Goal: Communication & Community: Answer question/provide support

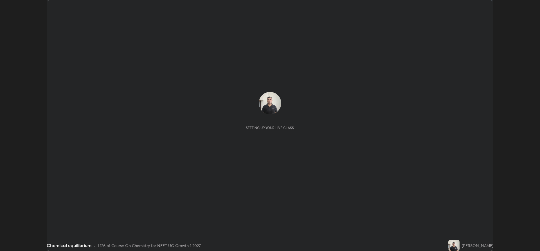
scroll to position [251, 540]
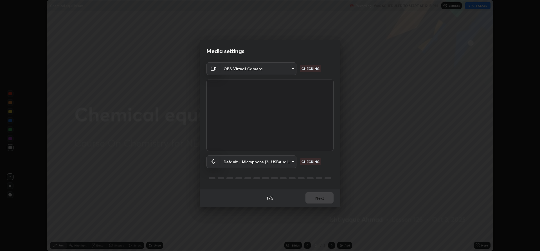
type input "d86af86958bd153bc999de6250756638b3bfce835192cc2171fcbcd40a865f7f"
type input "default"
click at [321, 199] on button "Next" at bounding box center [319, 197] width 28 height 11
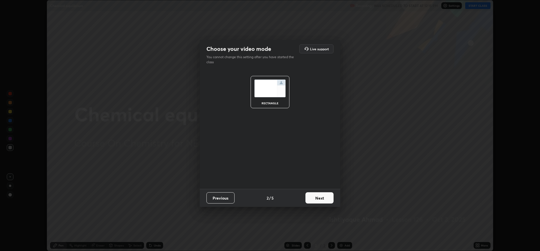
click at [319, 201] on button "Next" at bounding box center [319, 197] width 28 height 11
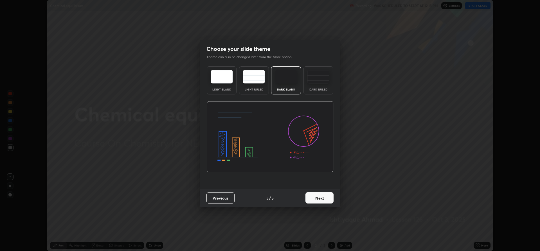
click at [320, 199] on button "Next" at bounding box center [319, 197] width 28 height 11
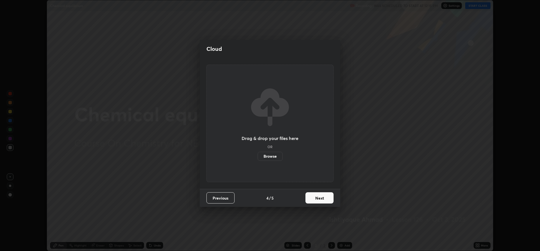
click at [321, 199] on button "Next" at bounding box center [319, 197] width 28 height 11
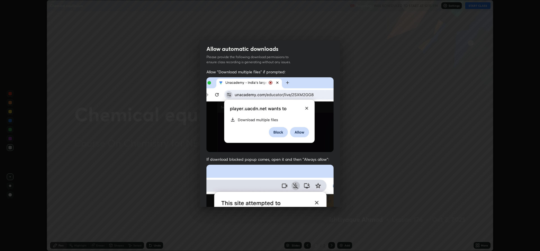
click at [323, 198] on img at bounding box center [269, 226] width 127 height 123
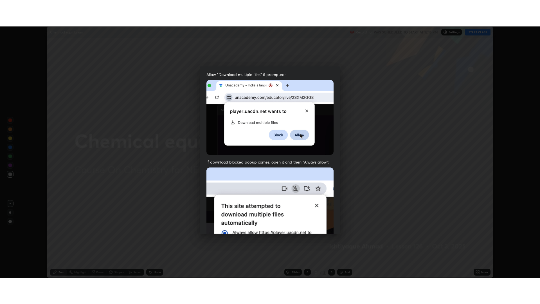
scroll to position [114, 0]
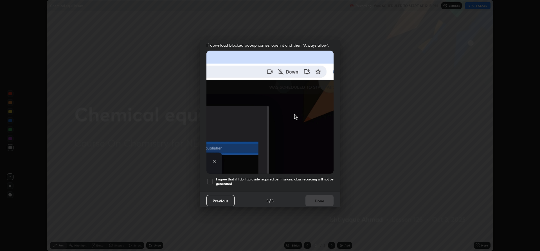
click at [212, 181] on div at bounding box center [209, 181] width 7 height 7
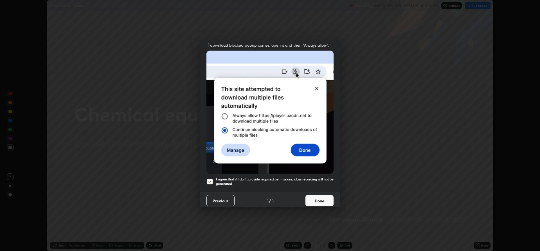
click at [315, 199] on button "Done" at bounding box center [319, 200] width 28 height 11
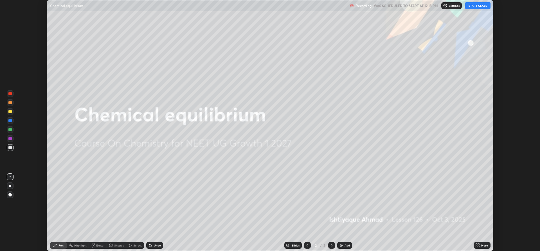
click at [346, 245] on div "Add" at bounding box center [347, 245] width 5 height 3
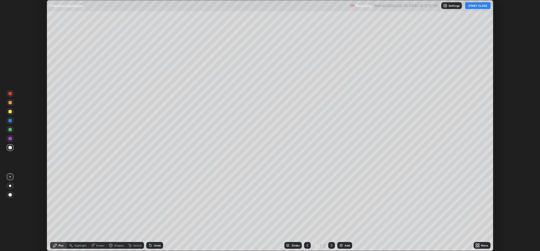
click at [475, 5] on button "START CLASS" at bounding box center [477, 5] width 25 height 7
click at [479, 246] on icon at bounding box center [478, 246] width 1 height 1
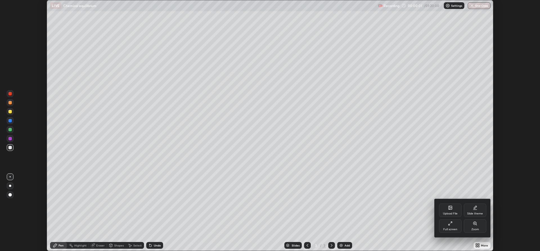
click at [450, 227] on div "Full screen" at bounding box center [450, 226] width 23 height 14
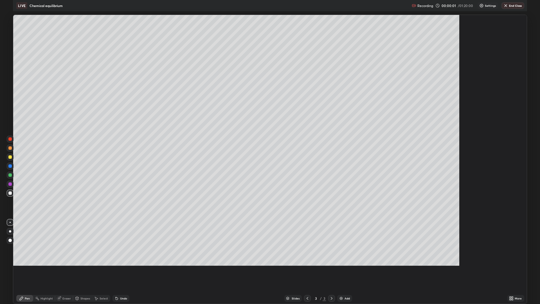
scroll to position [304, 540]
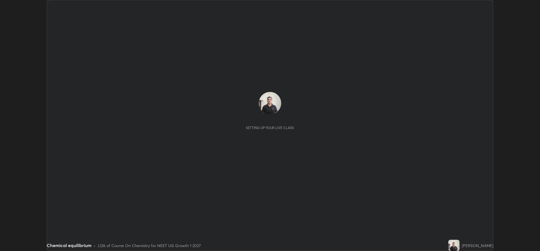
scroll to position [251, 540]
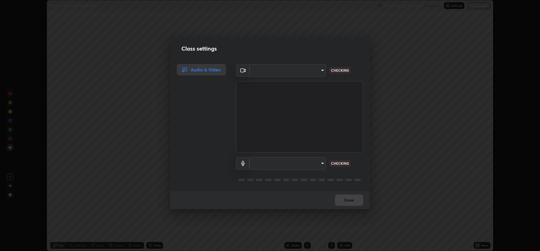
type input "d86af86958bd153bc999de6250756638b3bfce835192cc2171fcbcd40a865f7f"
type input "default"
click at [319, 213] on div "Class settings Audio & Video OBS Virtual Camera d86af86958bd153bc999de625075663…" at bounding box center [270, 125] width 540 height 251
click at [346, 205] on div "Done" at bounding box center [270, 200] width 200 height 18
click at [347, 202] on div "Done" at bounding box center [270, 200] width 200 height 18
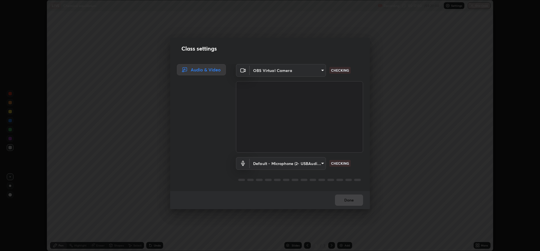
click at [346, 207] on div "Done" at bounding box center [270, 200] width 200 height 18
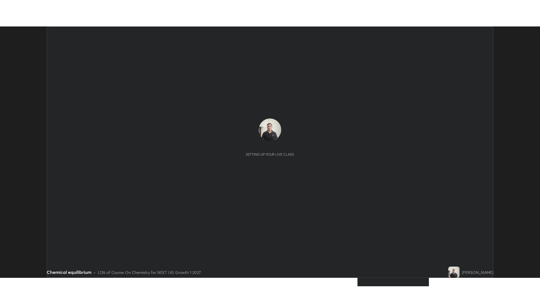
scroll to position [251, 540]
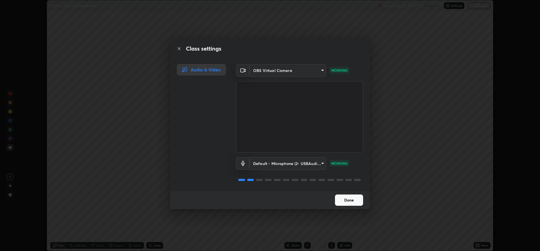
click at [340, 198] on button "Done" at bounding box center [349, 200] width 28 height 11
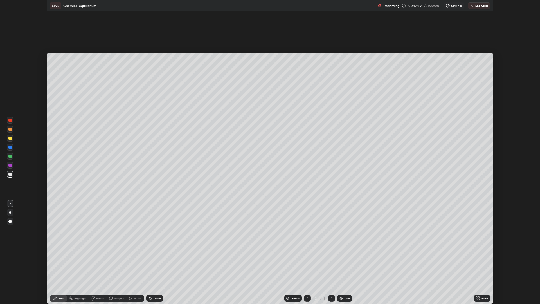
scroll to position [304, 540]
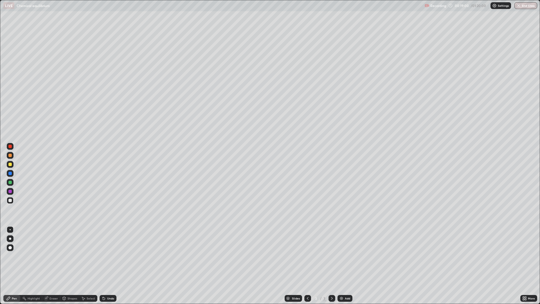
click at [10, 165] on div at bounding box center [9, 164] width 3 height 3
click at [8, 199] on div at bounding box center [10, 200] width 7 height 7
click at [56, 251] on div "Eraser" at bounding box center [54, 298] width 8 height 3
click at [17, 251] on div "Pen" at bounding box center [11, 298] width 17 height 7
click at [419, 97] on button "Undo" at bounding box center [422, 100] width 16 height 7
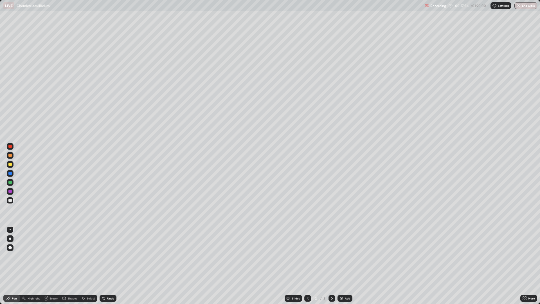
click at [56, 251] on div "Eraser" at bounding box center [54, 298] width 8 height 3
click at [12, 251] on icon at bounding box center [10, 270] width 5 height 5
click at [11, 251] on icon at bounding box center [10, 270] width 5 height 5
click at [59, 251] on div "Eraser" at bounding box center [51, 298] width 18 height 7
click at [14, 251] on div "Pen" at bounding box center [14, 298] width 5 height 3
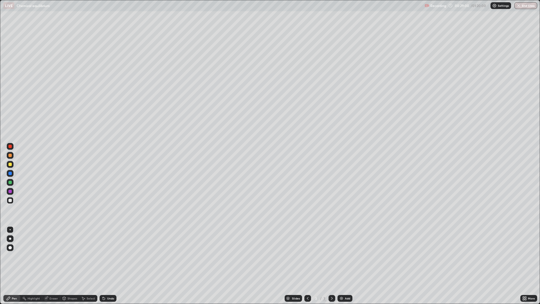
click at [56, 251] on div "Eraser" at bounding box center [54, 298] width 8 height 3
click at [15, 251] on div "Pen" at bounding box center [14, 298] width 5 height 3
click at [11, 165] on div at bounding box center [9, 164] width 3 height 3
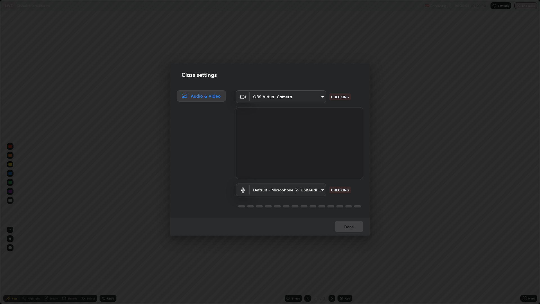
click at [286, 251] on div "Class settings Audio & Video OBS Virtual Camera d86af86958bd153bc999de625075663…" at bounding box center [270, 152] width 540 height 304
click at [293, 251] on div "Class settings Audio & Video OBS Virtual Camera d86af86958bd153bc999de625075663…" at bounding box center [270, 152] width 540 height 304
click at [351, 229] on button "Done" at bounding box center [349, 226] width 28 height 11
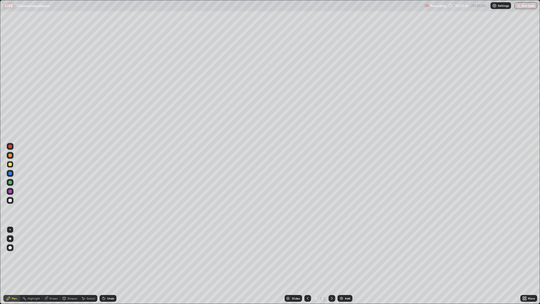
click at [348, 251] on div "Add" at bounding box center [347, 298] width 5 height 3
click at [148, 251] on div "Slides 4 / 4 Add" at bounding box center [318, 298] width 404 height 11
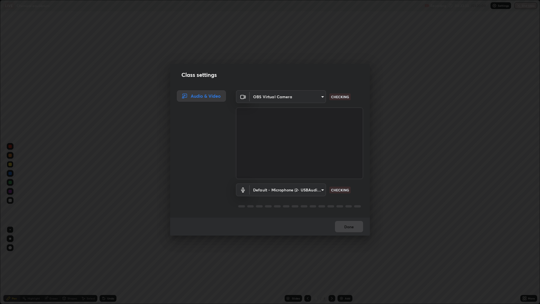
click at [12, 200] on div "Class settings Audio & Video OBS Virtual Camera d86af86958bd153bc999de625075663…" at bounding box center [270, 152] width 540 height 304
click at [270, 251] on div "Class settings Audio & Video OBS Virtual Camera d86af86958bd153bc999de625075663…" at bounding box center [270, 152] width 540 height 304
click at [347, 228] on button "Done" at bounding box center [349, 226] width 28 height 11
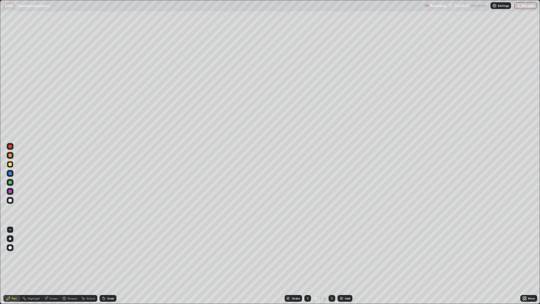
click at [14, 199] on div at bounding box center [10, 200] width 9 height 9
click at [10, 203] on div at bounding box center [10, 200] width 7 height 7
click at [57, 251] on div "Eraser" at bounding box center [54, 298] width 8 height 3
click at [12, 251] on icon at bounding box center [10, 270] width 5 height 5
click at [16, 251] on div "Pen" at bounding box center [14, 298] width 5 height 3
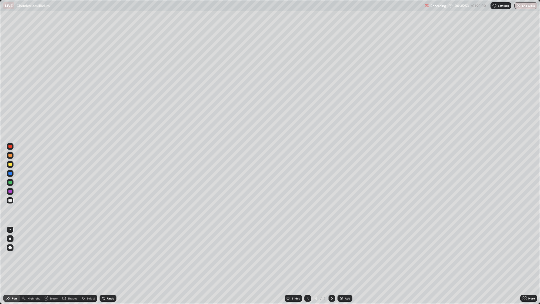
click at [16, 251] on div "Pen" at bounding box center [14, 298] width 5 height 3
click at [10, 182] on div at bounding box center [9, 182] width 3 height 3
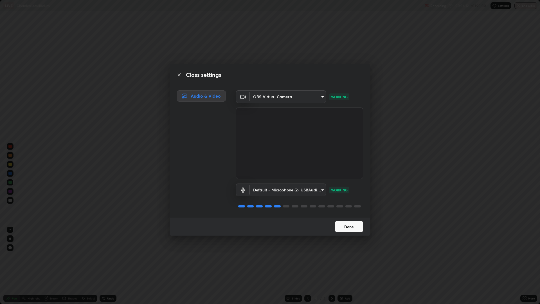
click at [350, 226] on button "Done" at bounding box center [349, 226] width 28 height 11
